Goal: Task Accomplishment & Management: Use online tool/utility

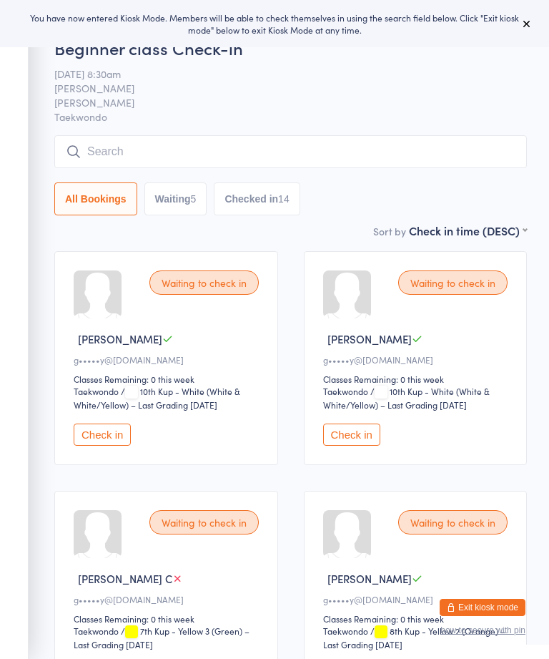
click at [89, 137] on input "search" at bounding box center [290, 151] width 473 height 33
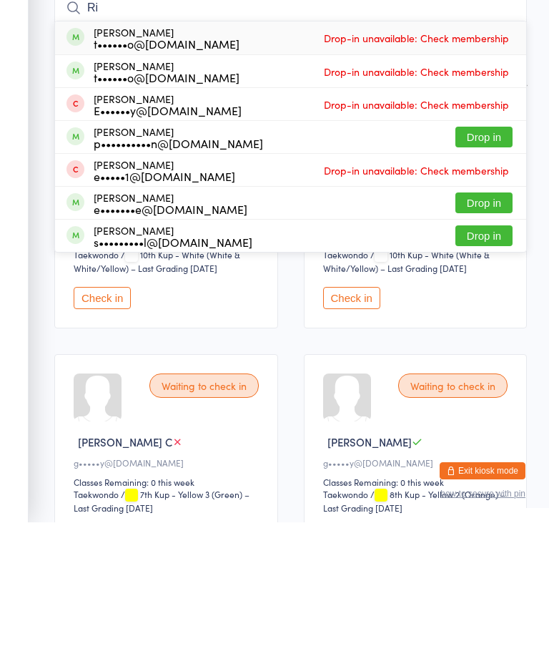
type input "R"
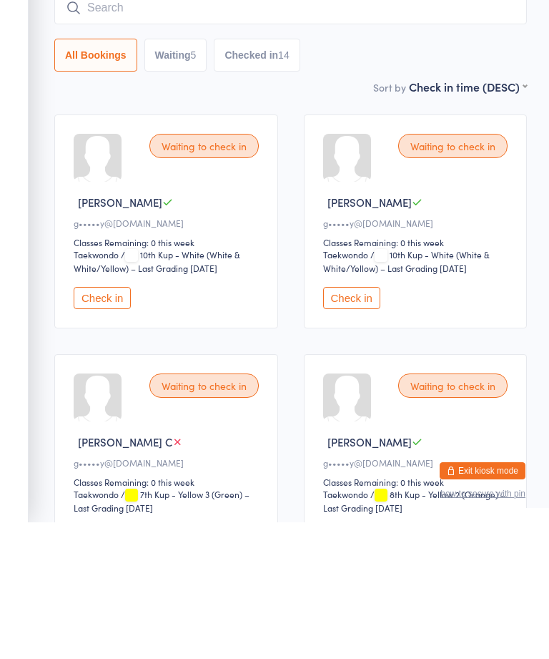
click at [523, 268] on div "Waiting to check in Eleanor C g•••••y@gmail.com Classes Remaining: 0 this week …" at bounding box center [416, 358] width 224 height 214
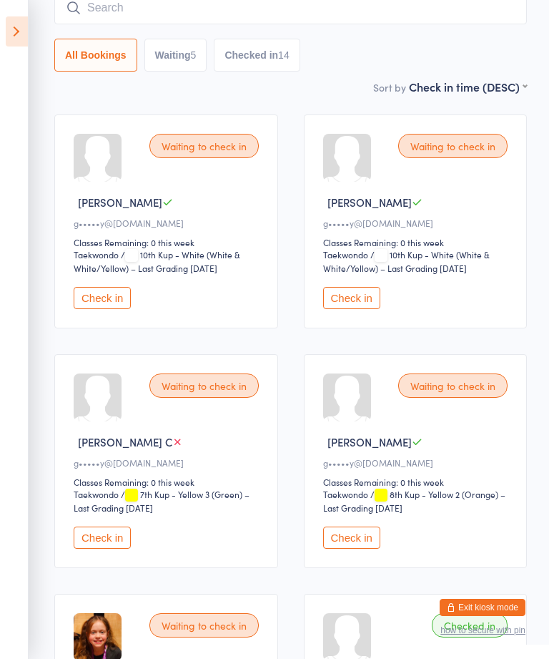
click at [8, 39] on icon at bounding box center [17, 31] width 22 height 30
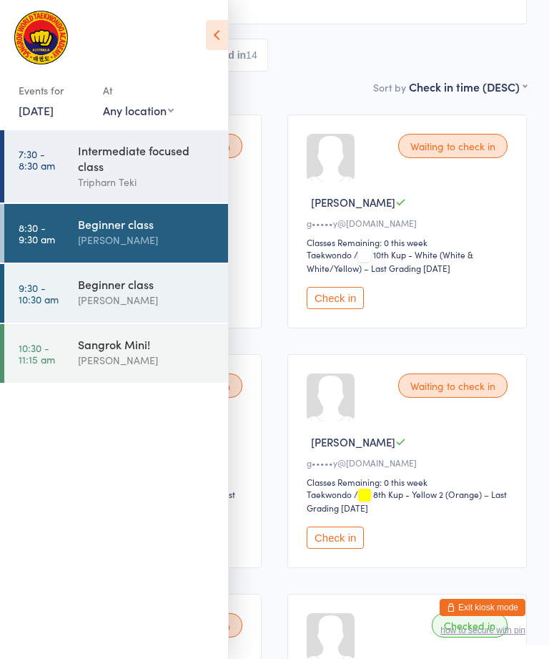
click at [216, 34] on icon at bounding box center [217, 35] width 22 height 30
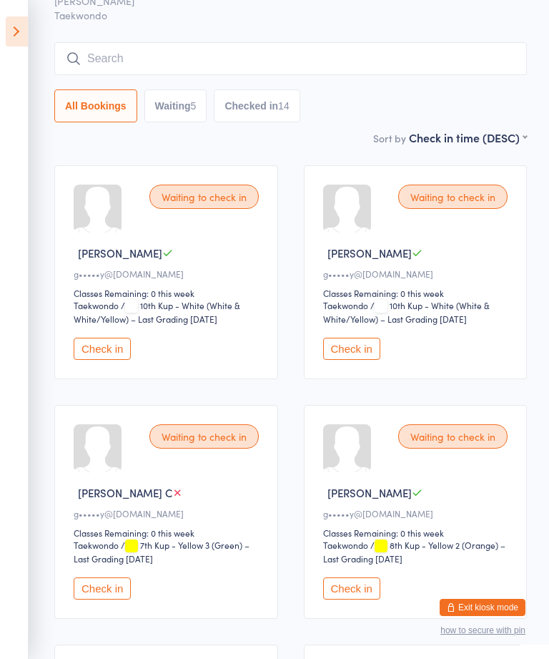
scroll to position [68, 0]
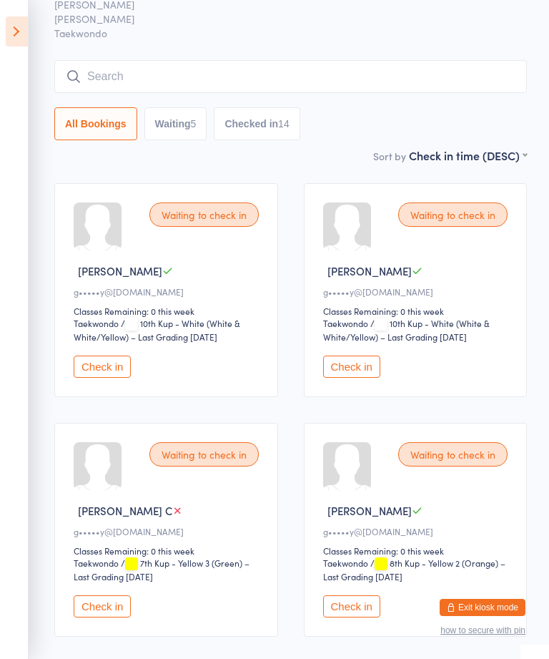
click at [373, 68] on input "search" at bounding box center [290, 76] width 473 height 33
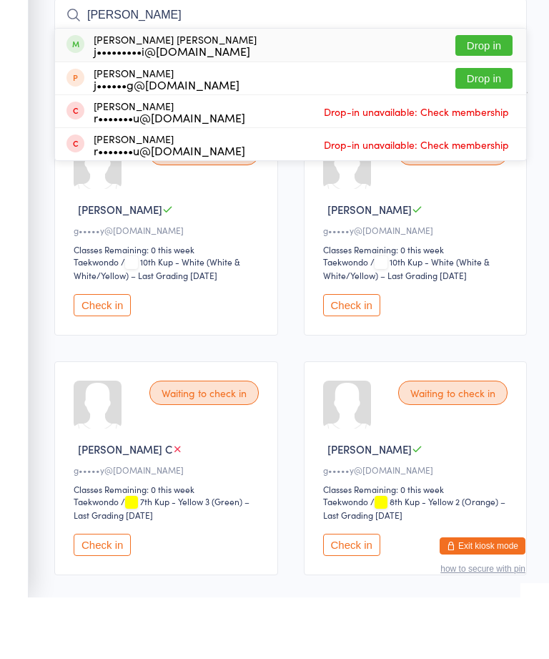
type input "Hayden"
click at [499, 97] on button "Drop in" at bounding box center [484, 107] width 57 height 21
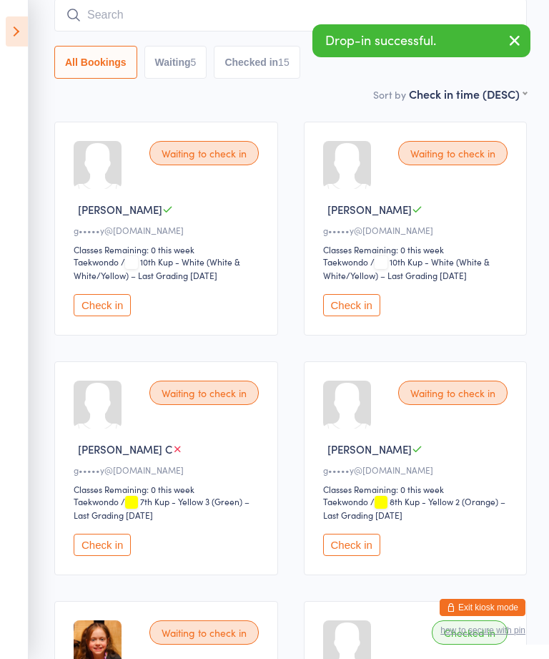
click at [9, 28] on icon at bounding box center [17, 31] width 22 height 30
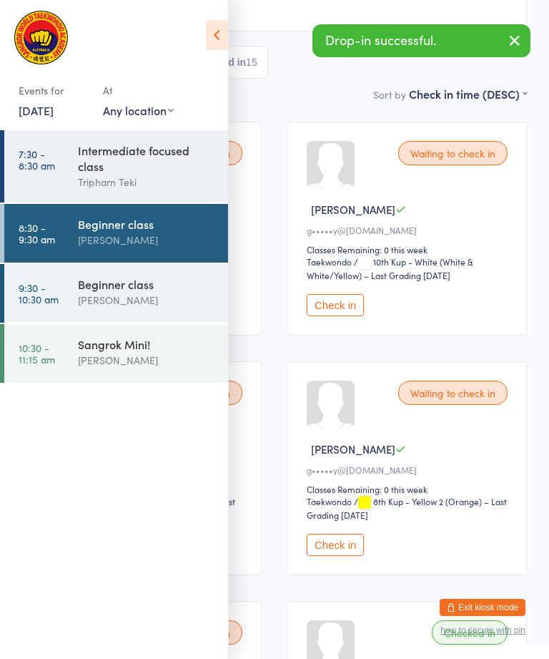
click at [76, 310] on link "9:30 - 10:30 am Beginner class Sangrok Taekwondo" at bounding box center [116, 293] width 224 height 59
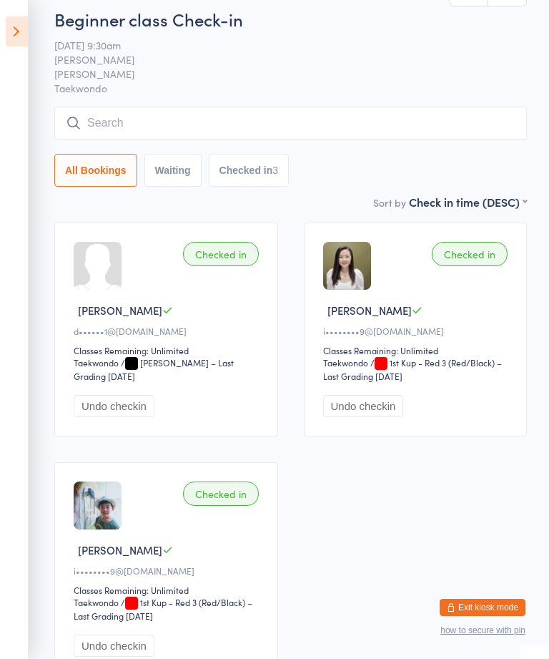
scroll to position [27, 0]
click at [438, 138] on input "search" at bounding box center [290, 124] width 473 height 33
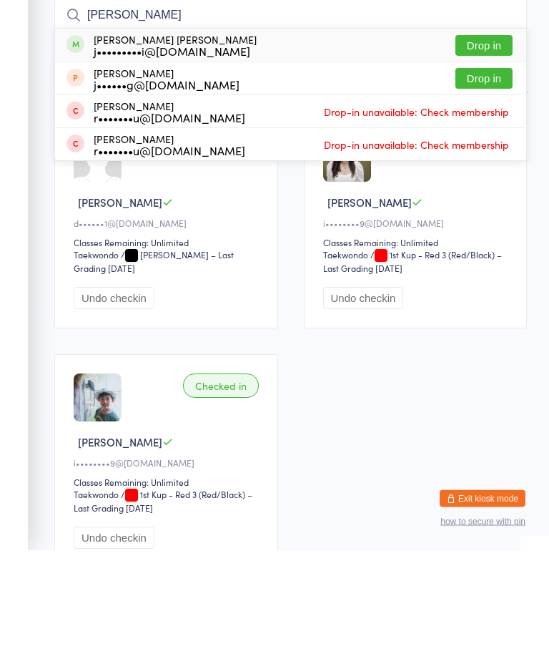
type input "Hayden"
click at [491, 144] on button "Drop in" at bounding box center [484, 154] width 57 height 21
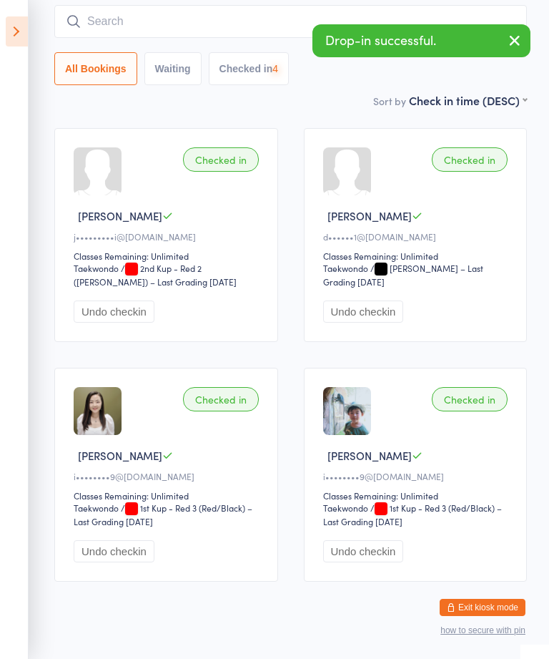
click at [180, 33] on input "search" at bounding box center [290, 21] width 473 height 33
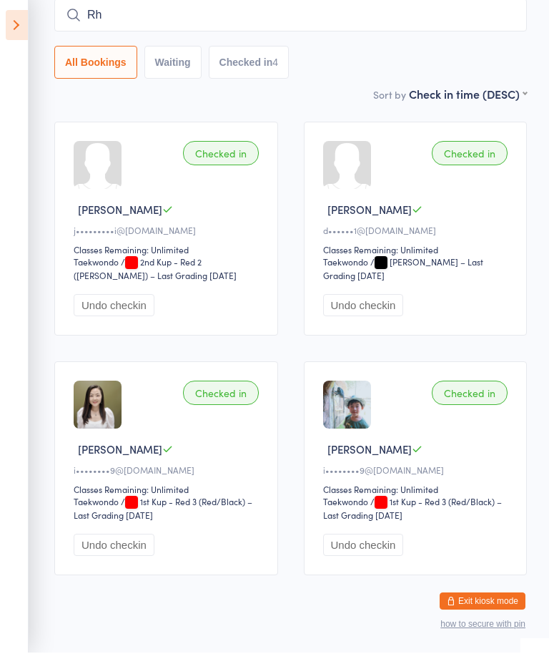
type input "R"
click at [44, 222] on div "Checked in Hayden june C j•••••••••i@gmail.com Classes Remaining: Unlimited Tae…" at bounding box center [290, 354] width 499 height 479
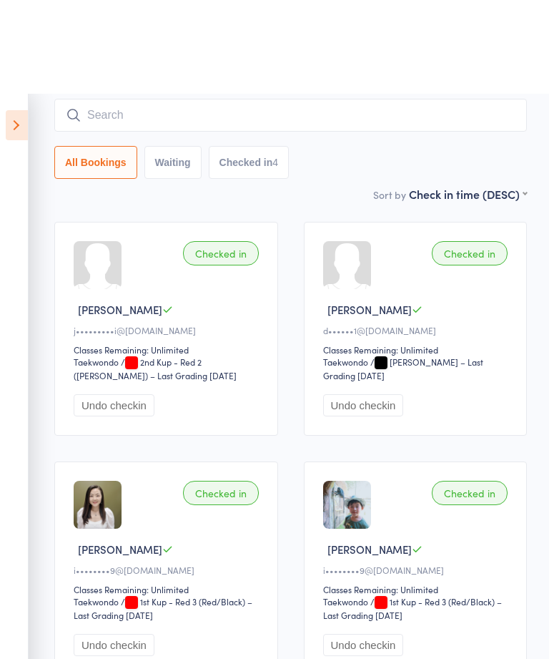
scroll to position [0, 0]
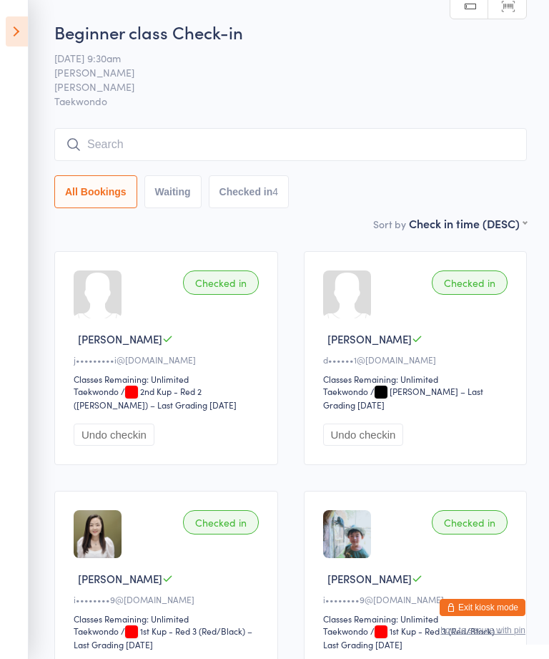
click at [156, 137] on input "search" at bounding box center [290, 144] width 473 height 33
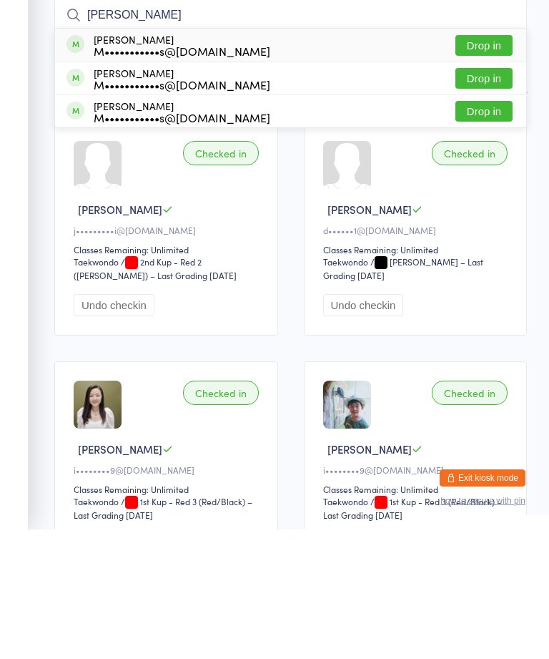
type input "Potts"
click at [484, 165] on button "Drop in" at bounding box center [484, 175] width 57 height 21
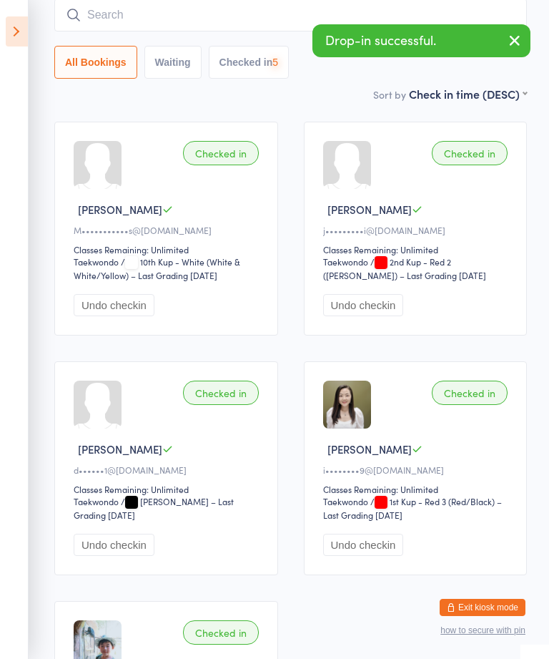
click at [250, 6] on input "search" at bounding box center [290, 15] width 473 height 33
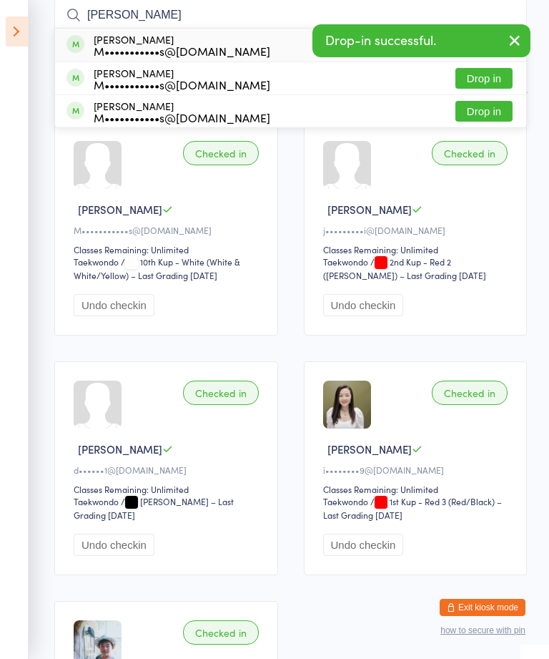
type input "Potts"
click at [490, 58] on span "Already checked in" at bounding box center [454, 45] width 118 height 25
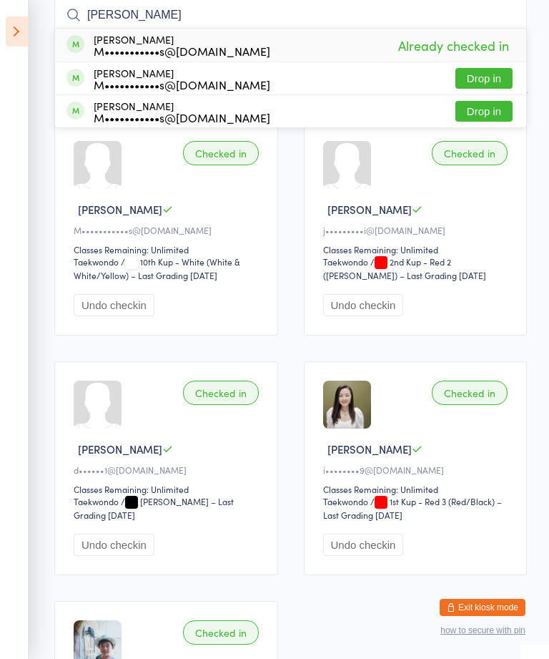
type input "potts"
click at [484, 107] on button "Drop in" at bounding box center [484, 111] width 57 height 21
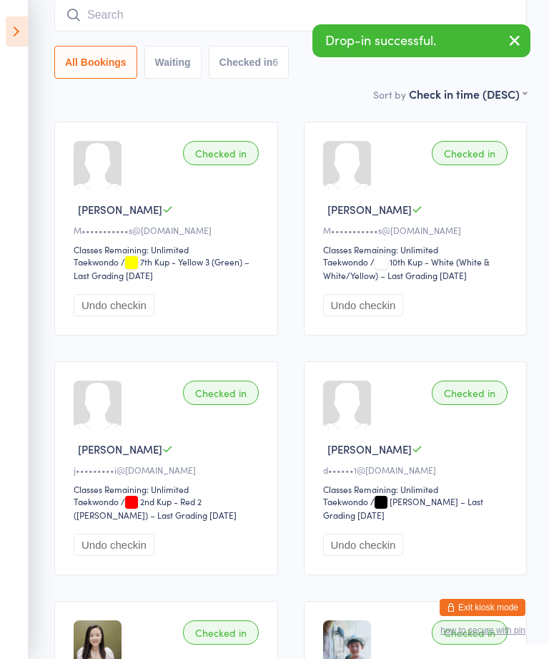
type input "o"
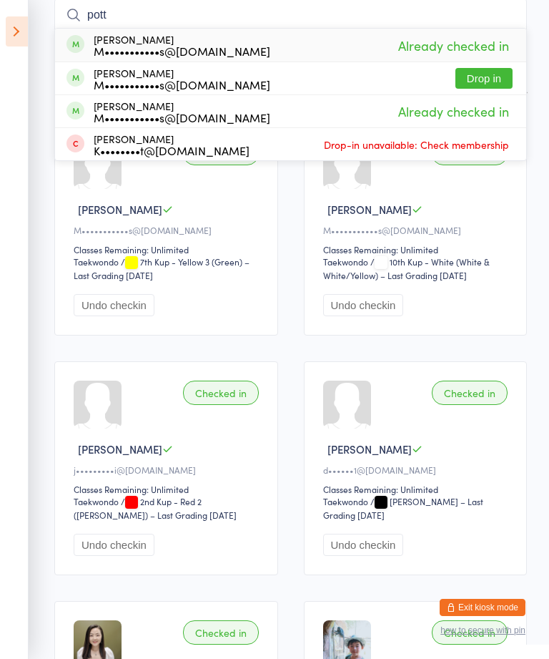
type input "pott"
click at [493, 72] on button "Drop in" at bounding box center [484, 78] width 57 height 21
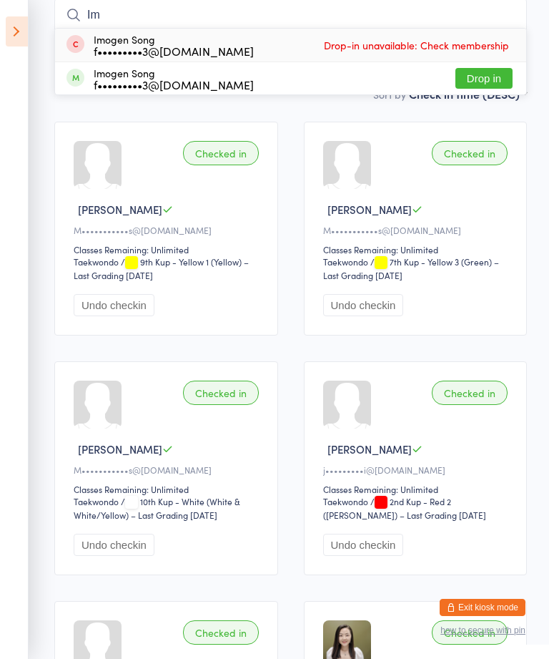
type input "Im"
click at [483, 71] on button "Drop in" at bounding box center [484, 78] width 57 height 21
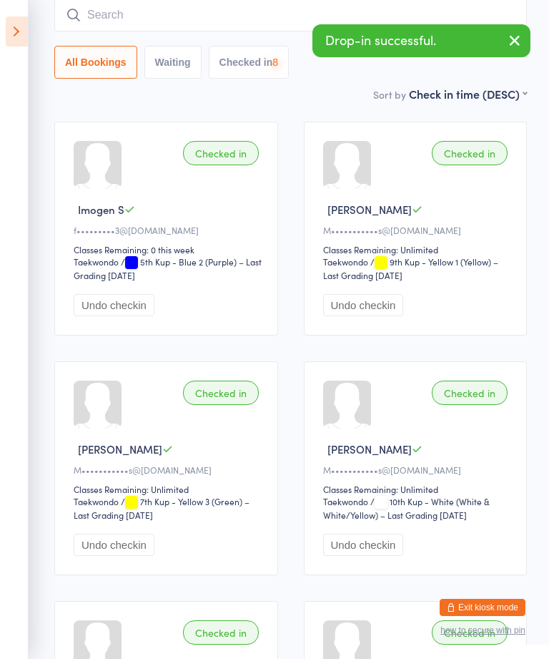
click at [271, 16] on input "search" at bounding box center [290, 15] width 473 height 33
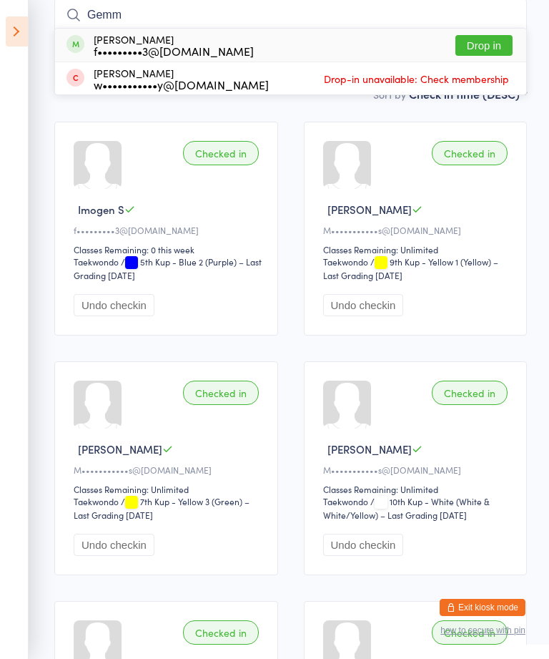
type input "Gemm"
click at [493, 44] on button "Drop in" at bounding box center [484, 45] width 57 height 21
